Goal: Task Accomplishment & Management: Manage account settings

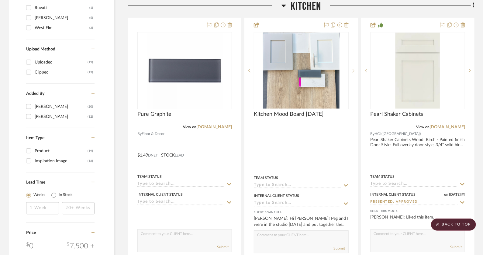
scroll to position [625, 0]
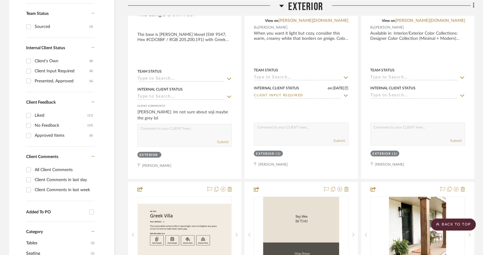
scroll to position [274, 0]
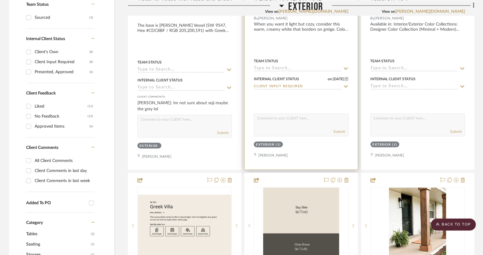
click at [291, 161] on div at bounding box center [301, 35] width 113 height 267
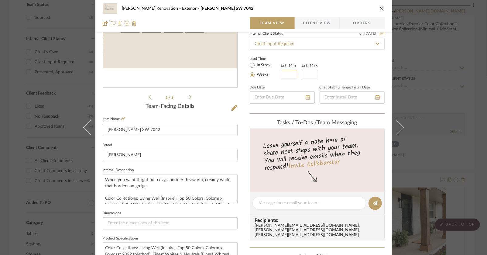
scroll to position [81, 0]
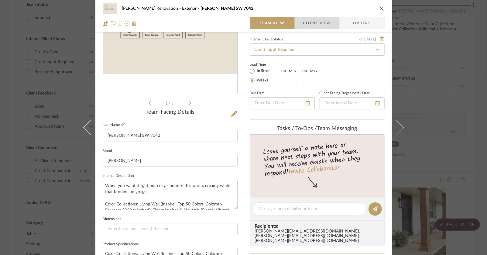
click at [323, 25] on span "Client View" at bounding box center [317, 23] width 28 height 12
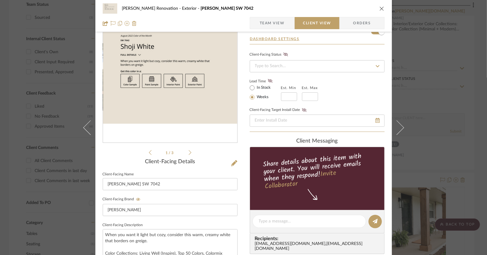
scroll to position [0, 0]
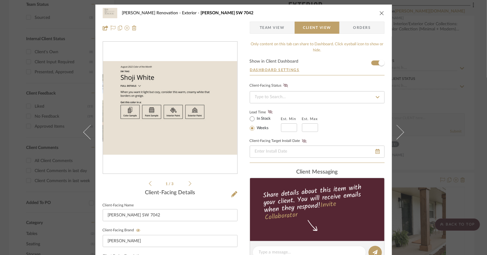
click at [380, 13] on icon "close" at bounding box center [382, 13] width 5 height 5
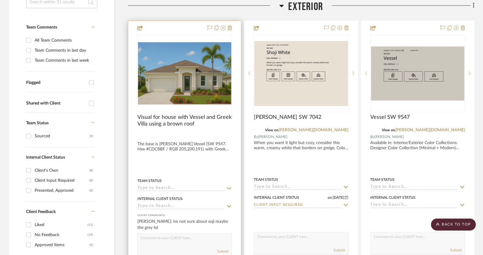
scroll to position [150, 0]
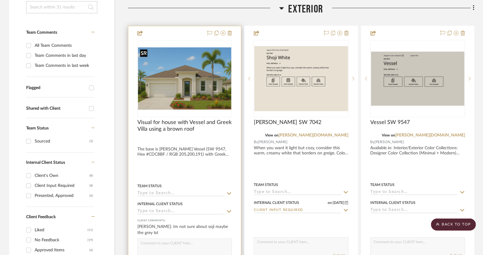
click at [191, 89] on img "0" at bounding box center [184, 78] width 93 height 62
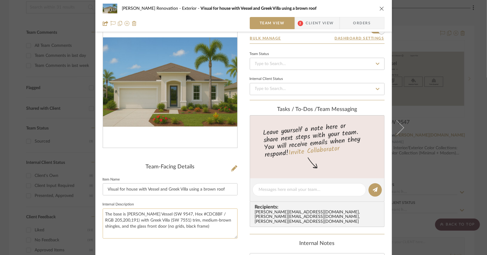
scroll to position [26, 0]
click at [325, 22] on span "Client View" at bounding box center [320, 23] width 28 height 12
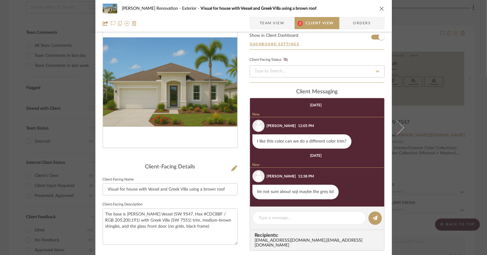
scroll to position [27, 0]
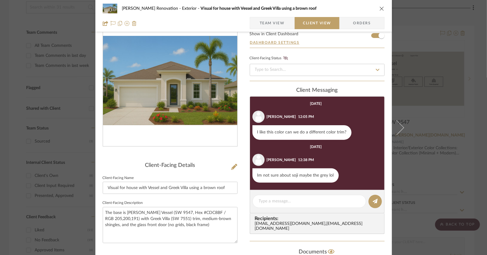
click at [380, 7] on icon "close" at bounding box center [382, 8] width 5 height 5
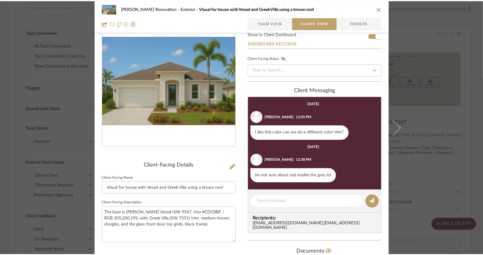
scroll to position [150, 0]
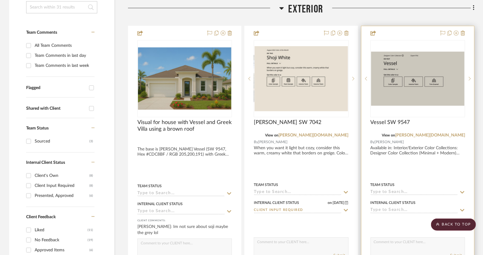
click at [389, 163] on div at bounding box center [417, 159] width 113 height 267
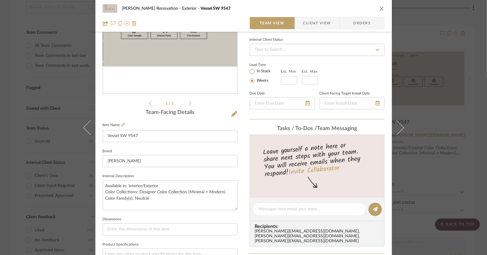
scroll to position [0, 0]
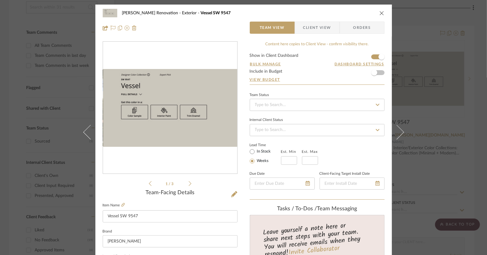
click at [378, 10] on div "[PERSON_NAME] Renovation Exterior Vessel SW 9547" at bounding box center [244, 13] width 282 height 12
click at [383, 14] on div "[PERSON_NAME] Renovation Exterior Vessel SW 9547 Team View Client View Orders" at bounding box center [243, 21] width 297 height 32
click at [377, 14] on div "[PERSON_NAME] Renovation Exterior Vessel SW 9547" at bounding box center [244, 13] width 282 height 12
click at [380, 14] on icon "close" at bounding box center [382, 13] width 5 height 5
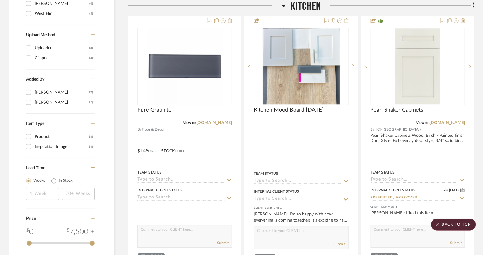
scroll to position [735, 0]
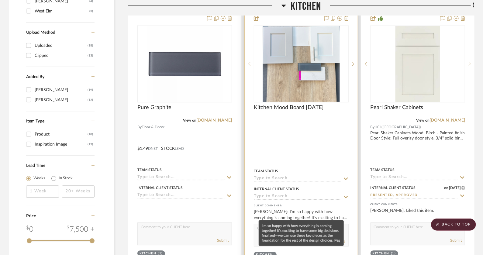
click at [322, 213] on div "[PERSON_NAME]: I’m so happy with how everything is coming together! It’s exciti…" at bounding box center [301, 215] width 95 height 12
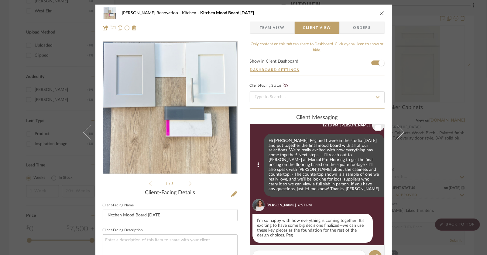
scroll to position [0, 0]
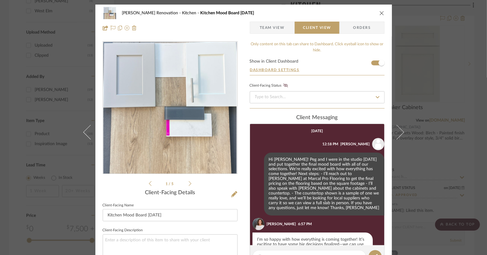
click at [380, 13] on icon "close" at bounding box center [382, 13] width 5 height 5
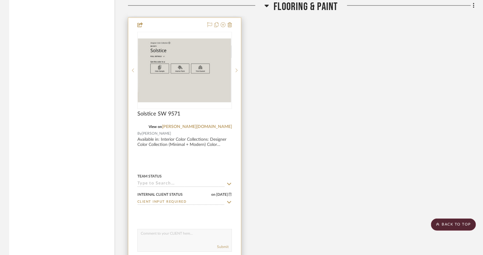
scroll to position [1584, 0]
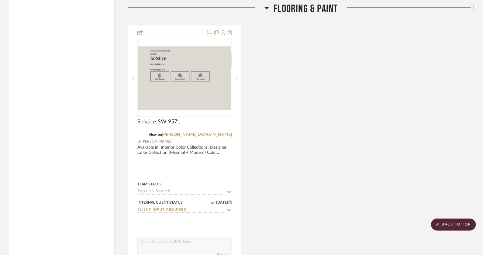
click at [474, 6] on icon at bounding box center [473, 7] width 1 height 5
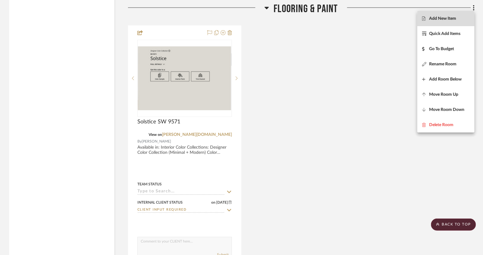
click at [441, 16] on span "Add New Item" at bounding box center [442, 18] width 27 height 5
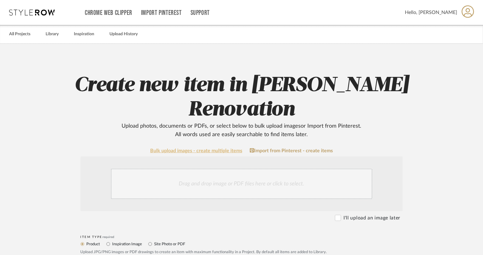
click at [182, 152] on link "Bulk upload images - create multiple items" at bounding box center [196, 150] width 92 height 5
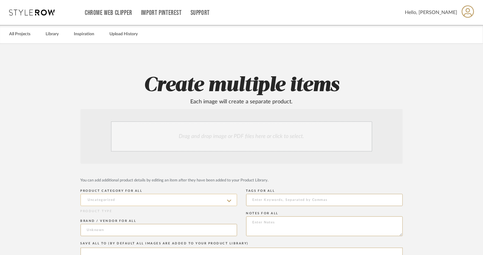
click at [223, 201] on input at bounding box center [159, 200] width 157 height 12
type input "L"
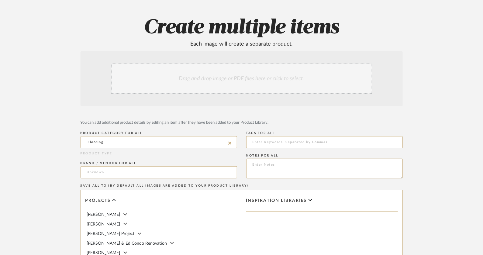
scroll to position [58, 0]
click at [147, 141] on input "Flooring" at bounding box center [159, 142] width 157 height 12
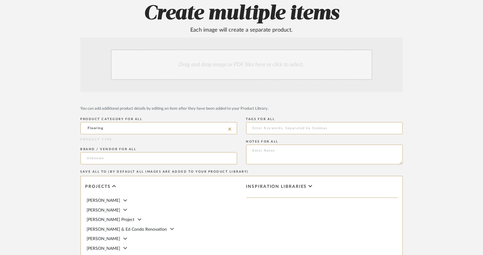
scroll to position [78, 0]
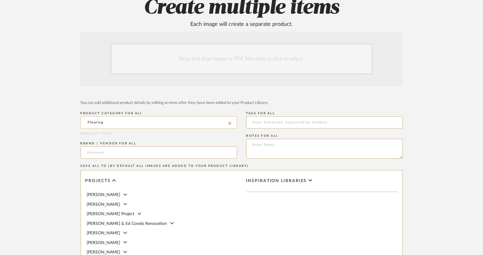
click at [130, 122] on input "Flooring" at bounding box center [159, 122] width 157 height 12
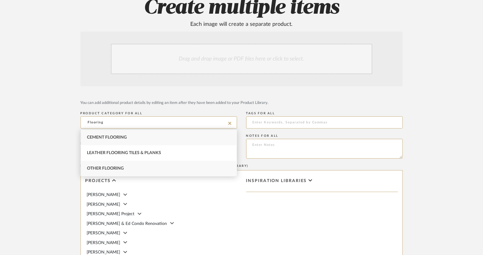
click at [126, 167] on div "Other Flooring" at bounding box center [159, 169] width 156 height 16
type input "Other Flooring"
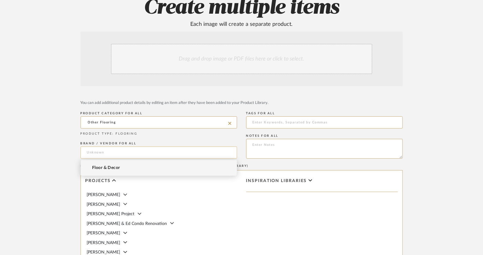
click at [123, 151] on input at bounding box center [159, 153] width 157 height 12
type input "Ti"
click at [239, 66] on div "Drag and drop image or PDF files here or click to select." at bounding box center [241, 59] width 261 height 30
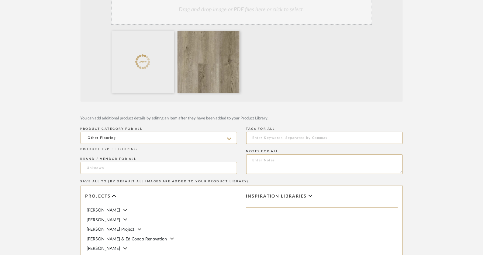
scroll to position [140, 0]
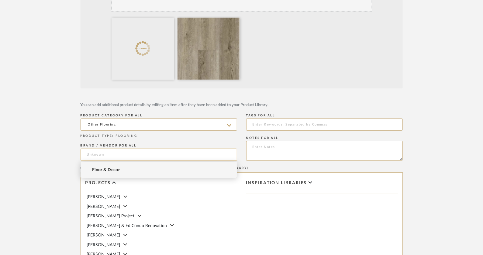
click at [160, 156] on input at bounding box center [159, 155] width 157 height 12
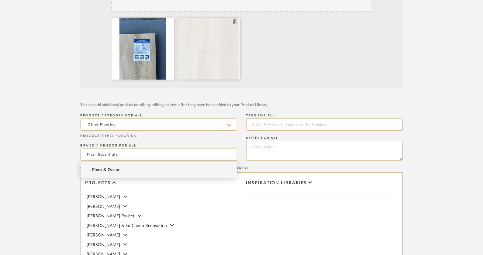
type input "Titan Essentials"
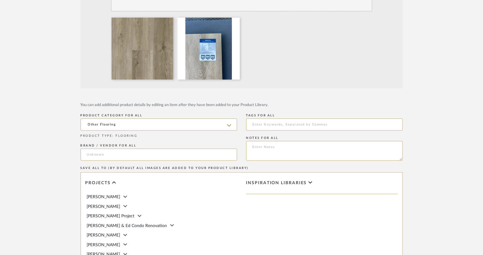
drag, startPoint x: 207, startPoint y: 55, endPoint x: 386, endPoint y: 12, distance: 183.5
click at [258, 148] on textarea at bounding box center [324, 151] width 157 height 20
paste textarea "WPC Luxury Vinyl Flooring, Click Lock Floating, Yellowstone Oak, 9" X 60" X 8mm…"
drag, startPoint x: 263, startPoint y: 146, endPoint x: 230, endPoint y: 146, distance: 33.1
click at [230, 146] on div "You can add additional product details by editing an item after they have been …" at bounding box center [242, 221] width 322 height 240
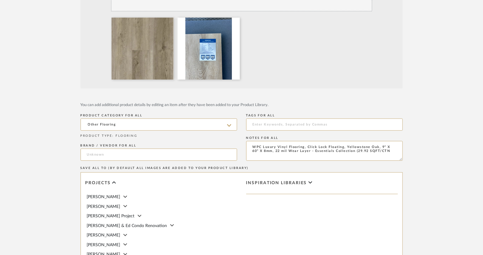
type textarea "Luxury Vinyl Flooring, Click Lock Floating, Yellowstone Oak, 9" X 60" X 8mm, 22…"
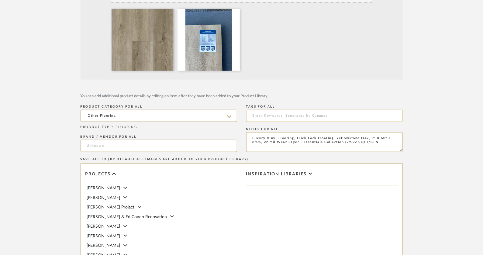
scroll to position [147, 0]
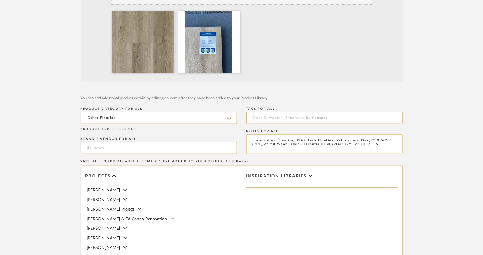
click at [274, 143] on textarea "Luxury Vinyl Flooring, Click Lock Floating, Yellowstone Oak, 9" X 60" X 8mm, 22…" at bounding box center [324, 144] width 157 height 20
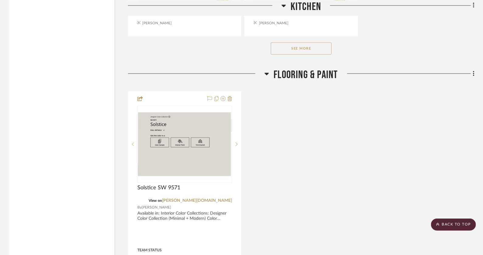
scroll to position [1530, 0]
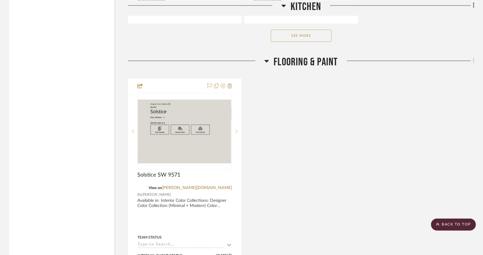
click at [474, 58] on icon at bounding box center [473, 60] width 1 height 5
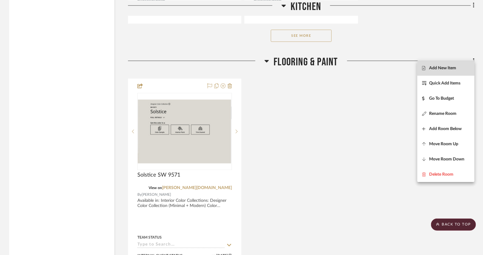
click at [456, 68] on span "Add New Item" at bounding box center [442, 67] width 27 height 5
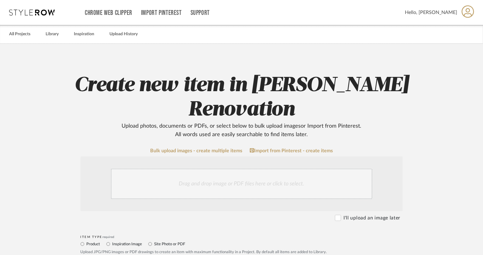
click at [258, 190] on div "Drag and drop image or PDF files here or click to select." at bounding box center [241, 184] width 261 height 30
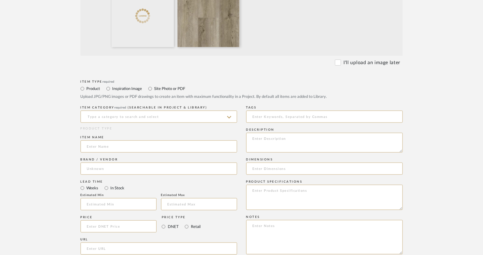
scroll to position [221, 0]
click at [270, 148] on textarea at bounding box center [324, 142] width 157 height 20
paste textarea "Luxury Vinyl Flooring, Click Lock Floating, Yellowstone Oak, 9" X 60" X 8mm, 22…"
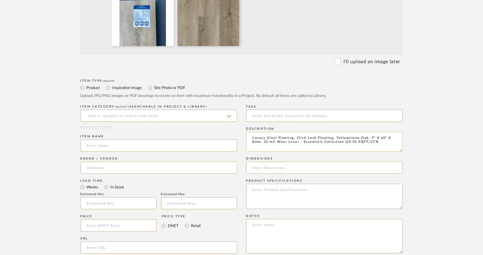
drag, startPoint x: 334, startPoint y: 138, endPoint x: 301, endPoint y: 138, distance: 33.1
click at [301, 138] on textarea "Luxury Vinyl Flooring, Click Lock Floating, Yellowstone Oak, 9" X 60" X 8mm, 22…" at bounding box center [324, 142] width 157 height 20
click at [305, 143] on textarea "Luxury Vinyl Flooring, Click Lock Floating, Yellowstone Oak, 9" X 60" X 8mm, 22…" at bounding box center [324, 142] width 157 height 20
drag, startPoint x: 386, startPoint y: 145, endPoint x: 304, endPoint y: 141, distance: 82.8
click at [304, 141] on textarea "Luxury Vinyl Flooring, Click Lock Floating, Yellowstone Oak, 9" X 60" X 8mm, 22…" at bounding box center [324, 142] width 157 height 20
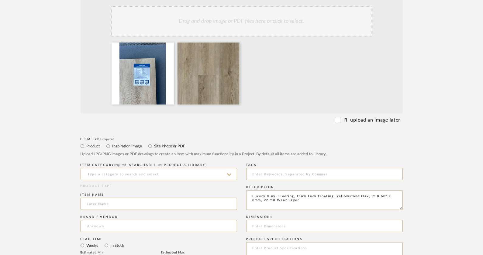
scroll to position [154, 0]
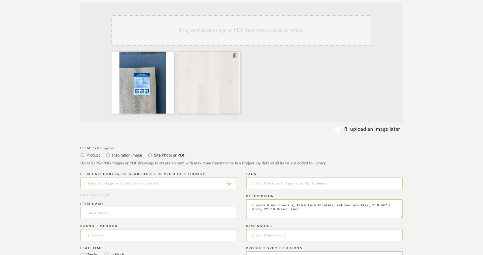
type textarea "Luxury Vinyl Flooring, Click Lock Floating, Yellowstone Oak, 9" X 60" X 8mm, 22…"
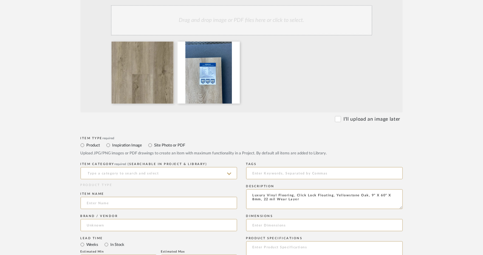
scroll to position [168, 0]
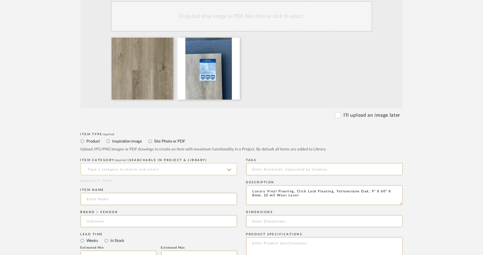
click at [208, 167] on input at bounding box center [159, 169] width 157 height 12
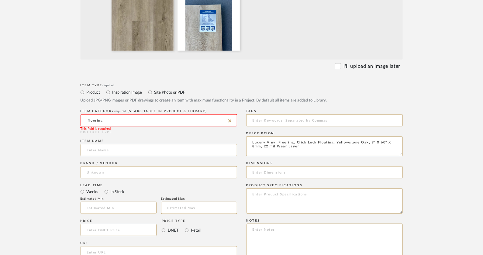
scroll to position [217, 0]
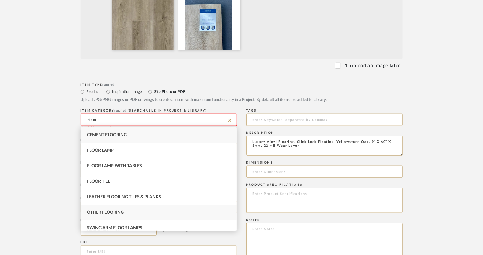
click at [111, 212] on span "Other Flooring" at bounding box center [105, 212] width 37 height 4
type input "Other Flooring"
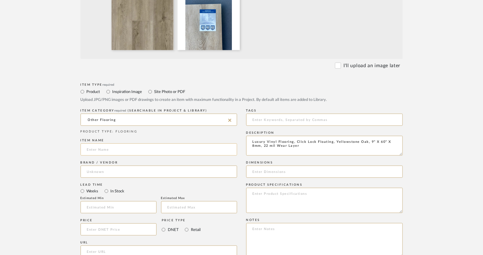
click at [109, 149] on input at bounding box center [159, 149] width 157 height 12
type input "Yellowstone Oak LVP"
click at [176, 174] on input at bounding box center [159, 172] width 157 height 12
type input "Titan Essentials"
click at [262, 171] on input at bounding box center [324, 172] width 157 height 12
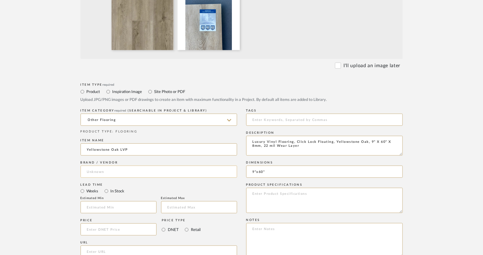
type input "9"x60""
click at [149, 173] on input at bounding box center [159, 172] width 157 height 12
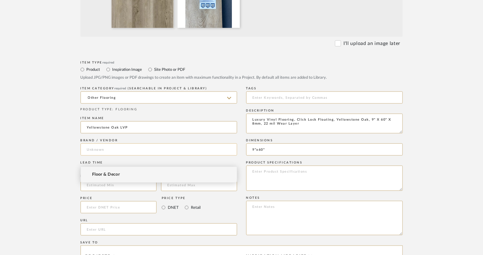
scroll to position [244, 0]
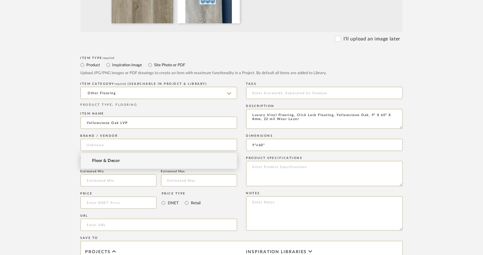
click at [414, 147] on form "Bulk upload images - create multiple items Import from Pinterest - create items…" at bounding box center [241, 157] width 387 height 506
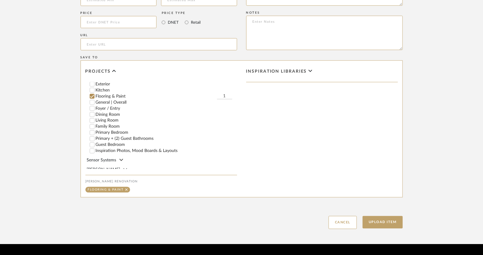
scroll to position [90, 0]
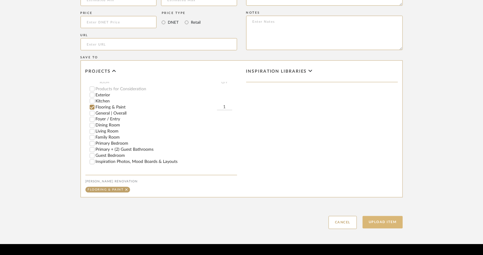
click at [381, 222] on button "Upload Item" at bounding box center [383, 222] width 40 height 12
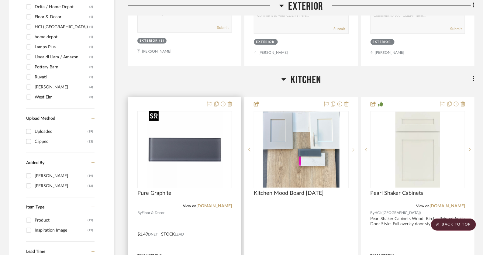
scroll to position [666, 0]
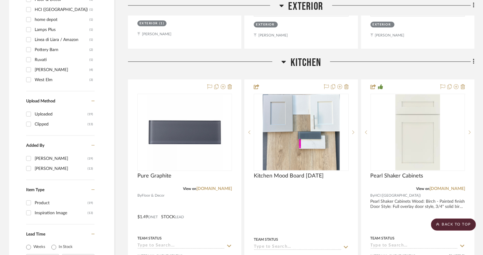
click at [472, 59] on fa-icon at bounding box center [473, 62] width 4 height 10
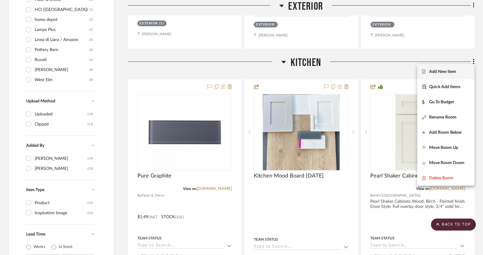
click at [451, 68] on button "Add New Item" at bounding box center [445, 71] width 57 height 15
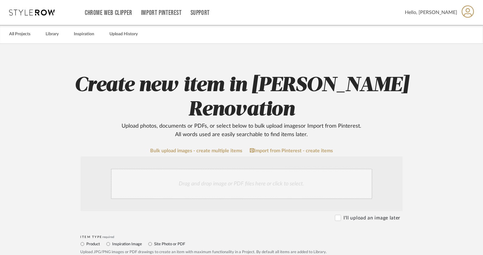
click at [202, 182] on div "Drag and drop image or PDF files here or click to select." at bounding box center [241, 184] width 261 height 30
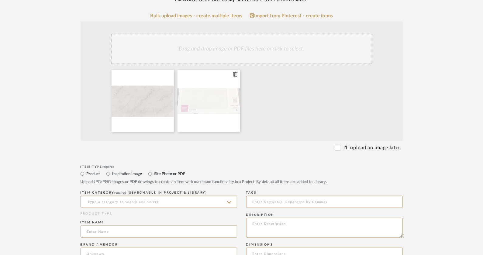
scroll to position [137, 0]
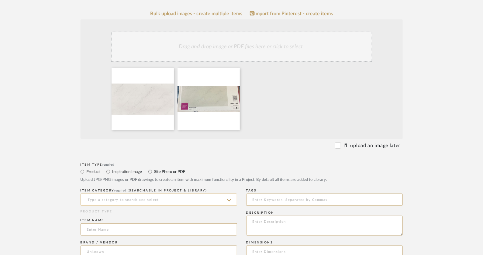
click at [183, 197] on input at bounding box center [159, 200] width 157 height 12
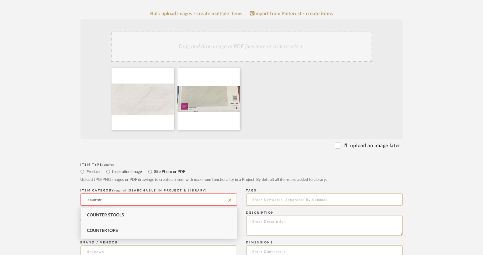
click at [117, 230] on span "Countertops" at bounding box center [102, 231] width 31 height 4
type input "Countertops"
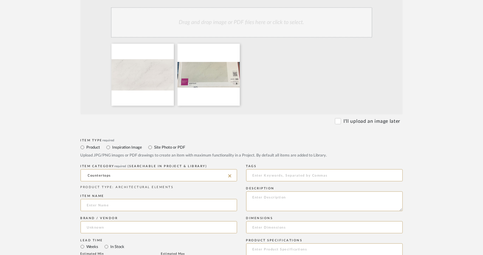
scroll to position [161, 0]
click at [96, 206] on input at bounding box center [159, 206] width 157 height 12
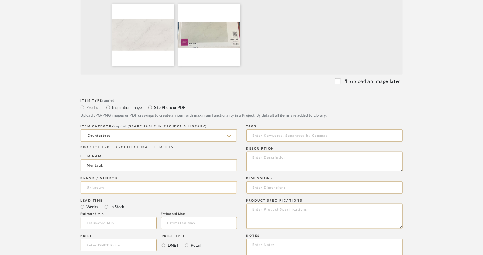
scroll to position [201, 0]
type input "Montauk"
click at [270, 161] on textarea at bounding box center [324, 162] width 157 height 20
paste textarea "Subtle and luxurious. The soft pearl undertone of Montauk is elevated with warm…"
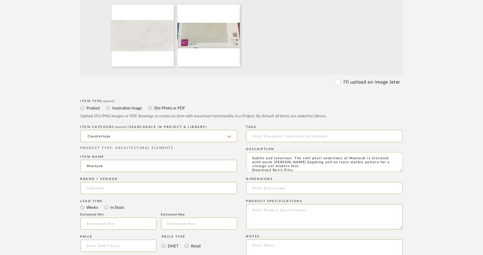
scroll to position [3, 0]
drag, startPoint x: 296, startPoint y: 168, endPoint x: 256, endPoint y: 168, distance: 39.5
click at [256, 168] on textarea "Subtle and luxurious. The soft pearl undertone of Montauk is elevated with warm…" at bounding box center [324, 162] width 157 height 20
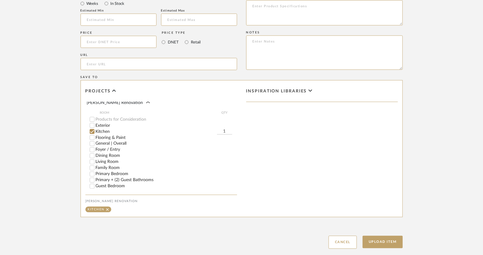
scroll to position [86, 0]
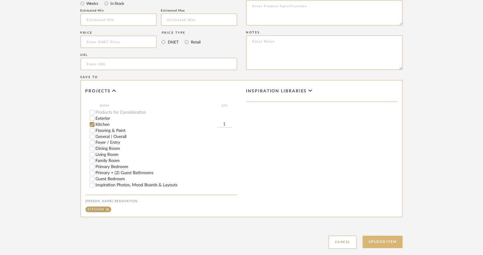
type textarea "Subtle and luxurious. The soft pearl undertone of Montauk is elevated with warm…"
click at [377, 239] on button "Upload Item" at bounding box center [383, 242] width 40 height 12
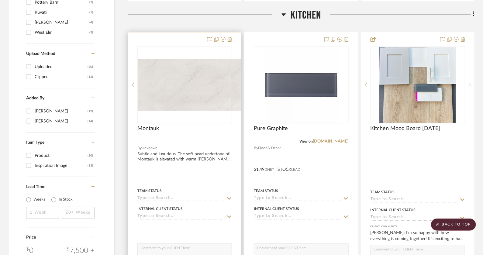
scroll to position [717, 0]
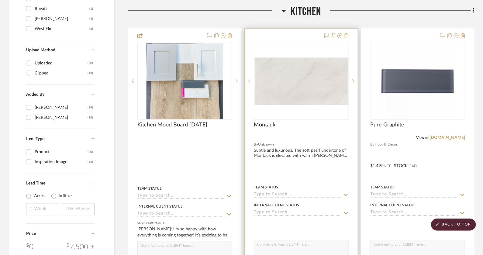
click at [289, 108] on div "0" at bounding box center [301, 81] width 94 height 77
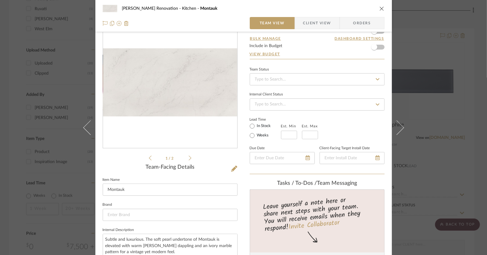
scroll to position [39, 0]
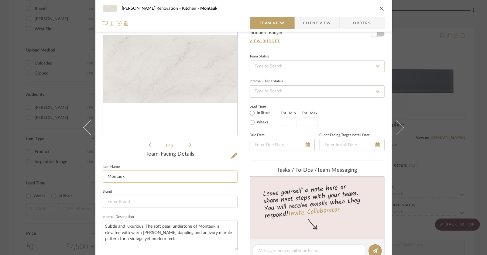
click at [185, 175] on input "Montauk" at bounding box center [170, 177] width 135 height 12
type input "Montauk Quartz Countertop"
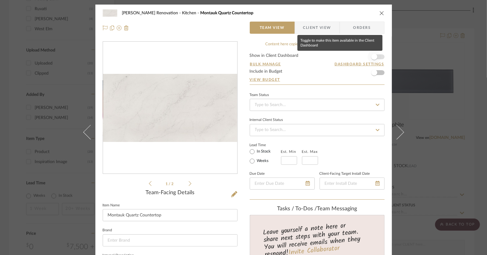
click at [377, 56] on span "button" at bounding box center [374, 56] width 13 height 13
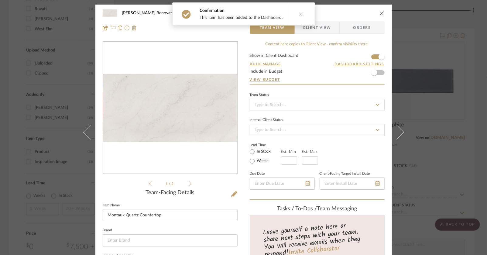
click at [380, 15] on icon "close" at bounding box center [382, 13] width 5 height 5
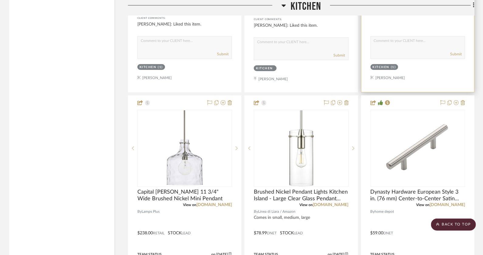
scroll to position [1181, 0]
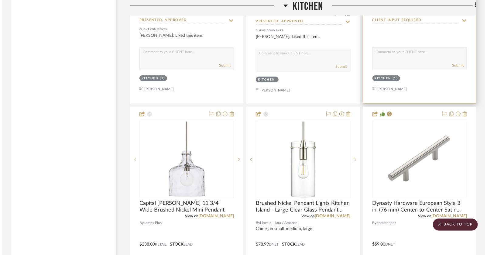
scroll to position [0, 0]
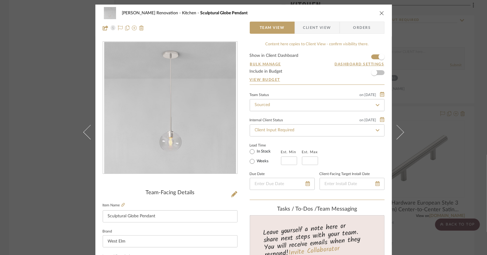
click at [380, 12] on icon "close" at bounding box center [382, 13] width 5 height 5
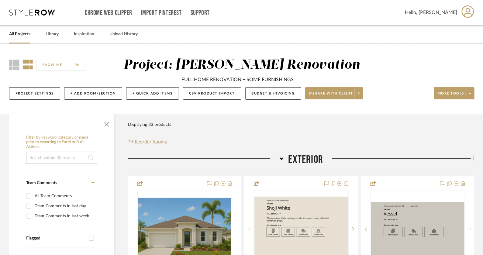
click at [472, 162] on fa-icon at bounding box center [473, 159] width 4 height 10
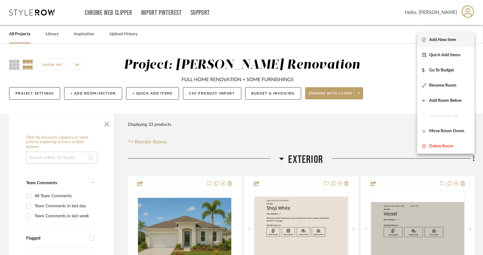
click at [458, 40] on span "Add New Item" at bounding box center [445, 39] width 47 height 5
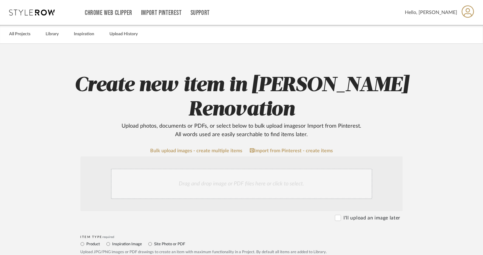
click at [245, 186] on div "Drag and drop image or PDF files here or click to select." at bounding box center [241, 184] width 261 height 30
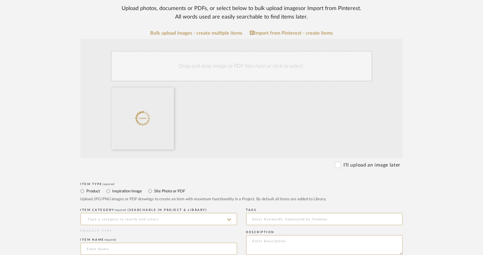
scroll to position [132, 0]
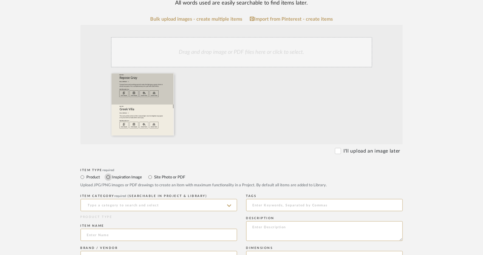
click at [109, 178] on input "Inspiration Image" at bounding box center [108, 177] width 7 height 7
radio input "true"
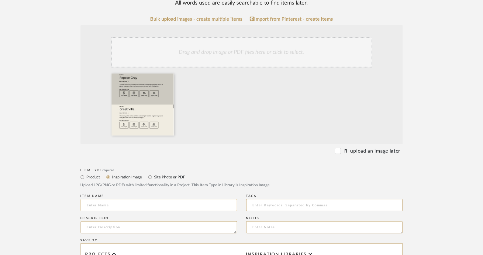
click at [145, 206] on input at bounding box center [159, 205] width 157 height 12
type input "P"
type input "R"
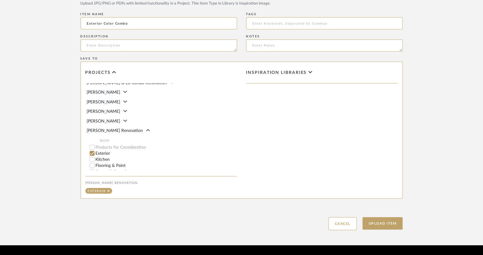
scroll to position [332, 0]
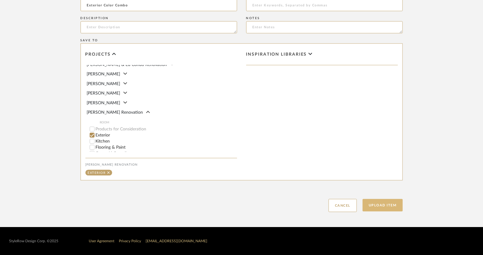
type input "Exterior Color Combo"
click at [379, 206] on button "Upload Item" at bounding box center [383, 205] width 40 height 12
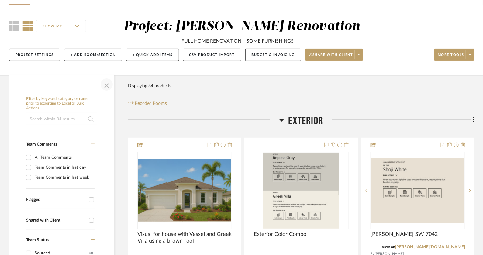
scroll to position [28, 0]
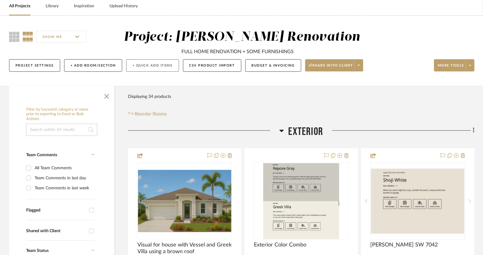
click at [144, 66] on button "+ Quick Add Items" at bounding box center [152, 65] width 53 height 12
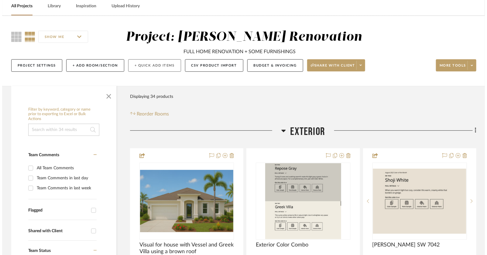
scroll to position [0, 0]
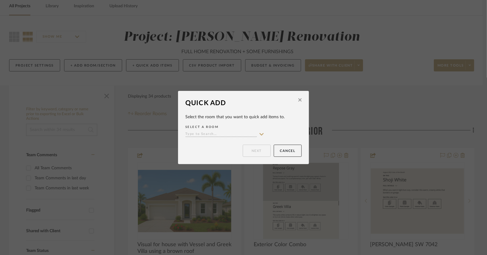
click at [300, 99] on button at bounding box center [300, 101] width 9 height 14
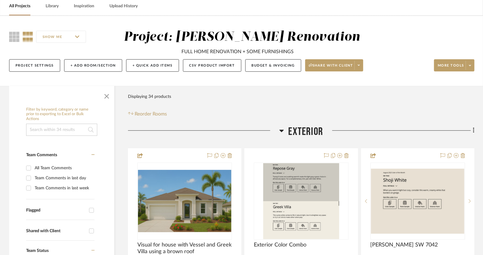
scroll to position [6, 0]
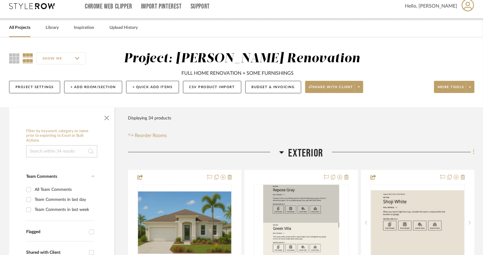
click at [472, 154] on fa-icon at bounding box center [473, 153] width 4 height 10
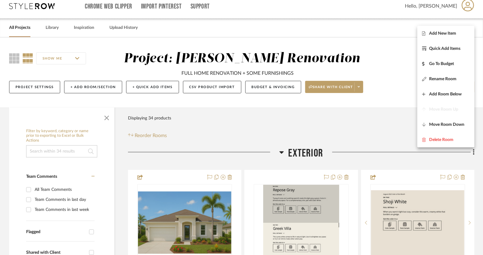
click at [55, 30] on div at bounding box center [241, 127] width 483 height 255
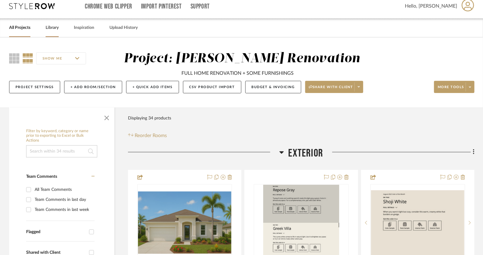
click at [54, 29] on link "Library" at bounding box center [52, 28] width 13 height 8
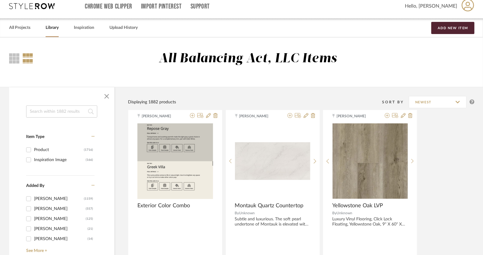
click at [62, 114] on input at bounding box center [61, 111] width 71 height 12
type input "b"
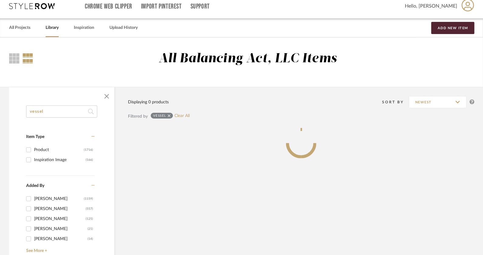
type input "vessel"
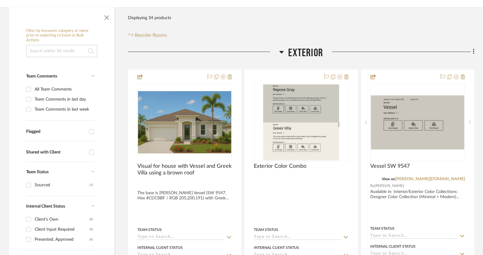
scroll to position [106, 0]
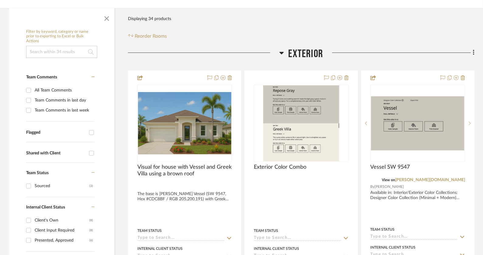
drag, startPoint x: 225, startPoint y: 222, endPoint x: 367, endPoint y: 13, distance: 251.7
